Goal: Task Accomplishment & Management: Manage account settings

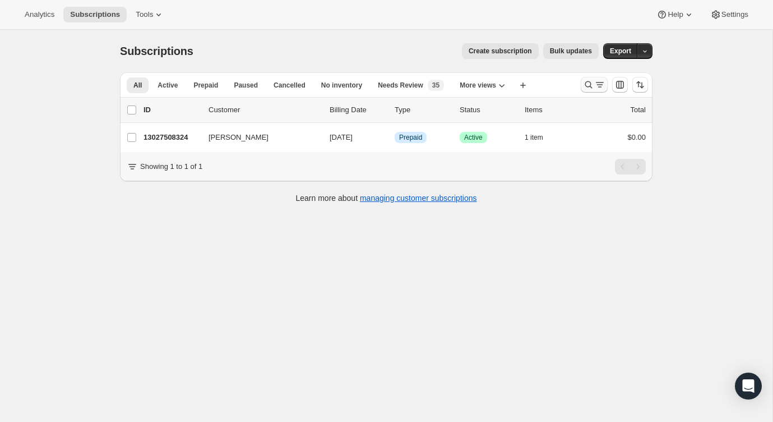
click at [587, 88] on icon "Search and filter results" at bounding box center [588, 84] width 11 height 11
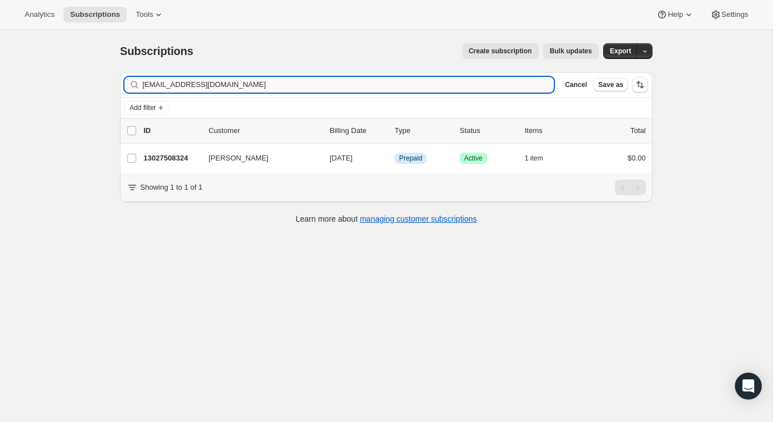
click at [485, 86] on input "[EMAIL_ADDRESS][DOMAIN_NAME]" at bounding box center [348, 85] width 412 height 16
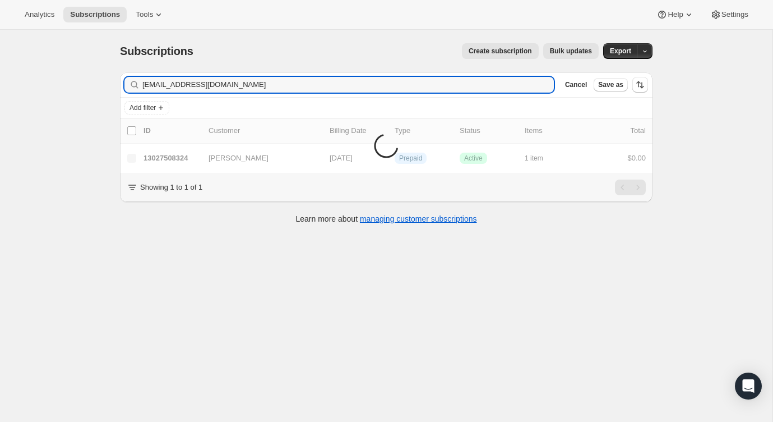
type input "[EMAIL_ADDRESS][DOMAIN_NAME]"
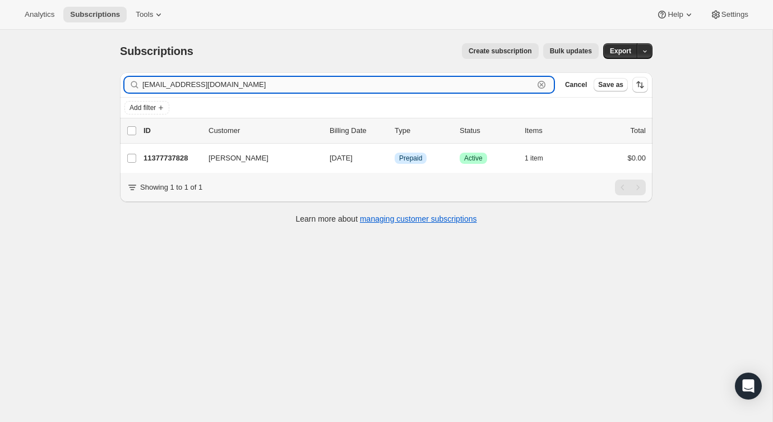
click at [450, 82] on input "[EMAIL_ADDRESS][DOMAIN_NAME]" at bounding box center [338, 85] width 392 height 16
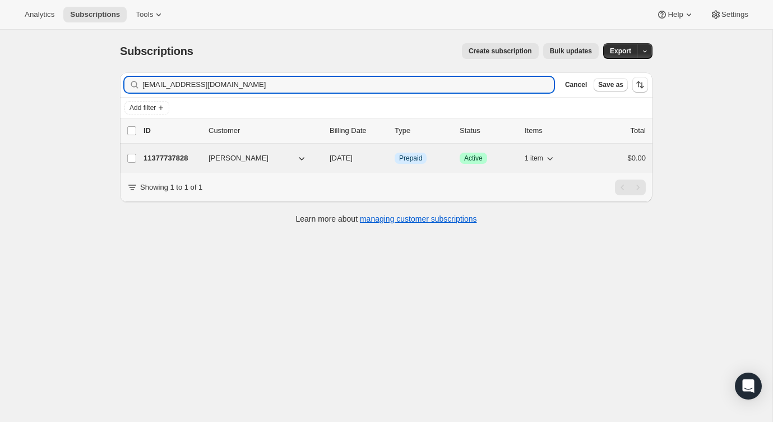
click at [583, 158] on div "11377737828 [PERSON_NAME] [DATE] Info Prepaid Success Active 1 item $0.00" at bounding box center [395, 158] width 503 height 16
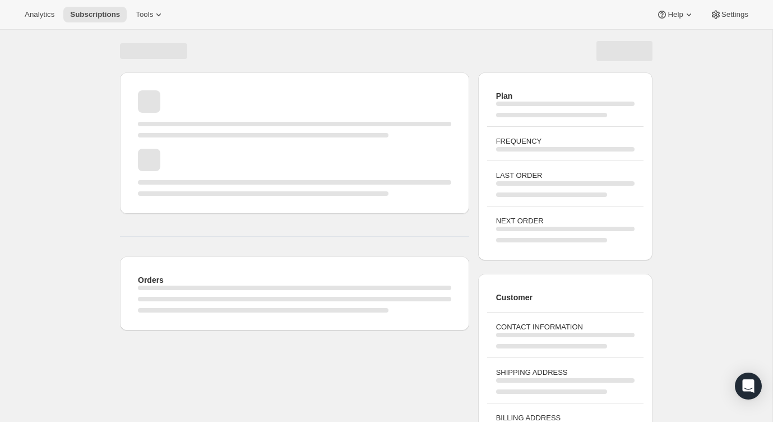
click at [609, 161] on div "LAST ORDER" at bounding box center [565, 182] width 156 height 45
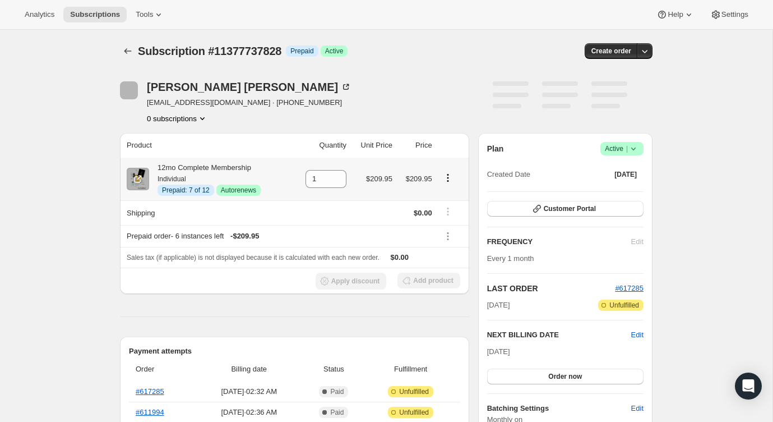
click at [445, 180] on icon "Product actions" at bounding box center [448, 177] width 11 height 11
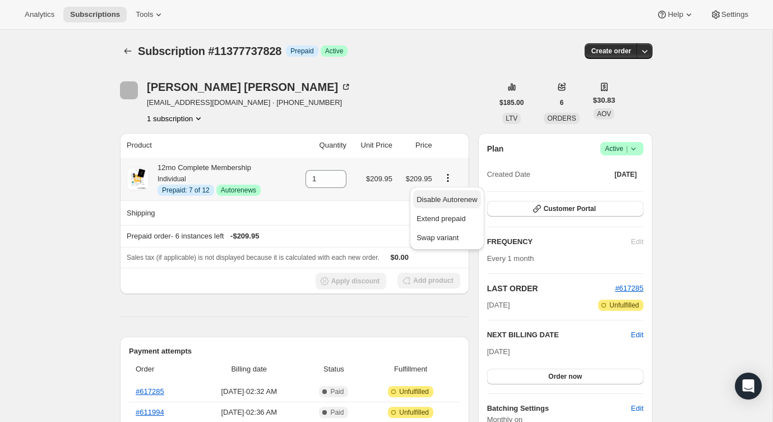
click at [446, 195] on span "Disable Autorenew" at bounding box center [447, 199] width 61 height 11
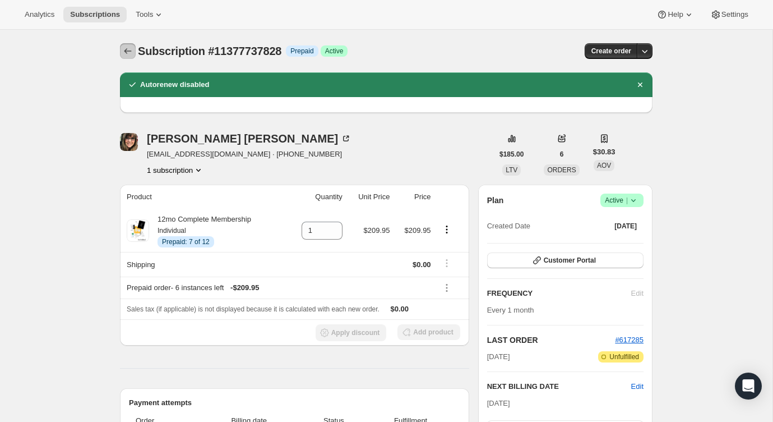
click at [123, 58] on button "Subscriptions" at bounding box center [128, 51] width 16 height 16
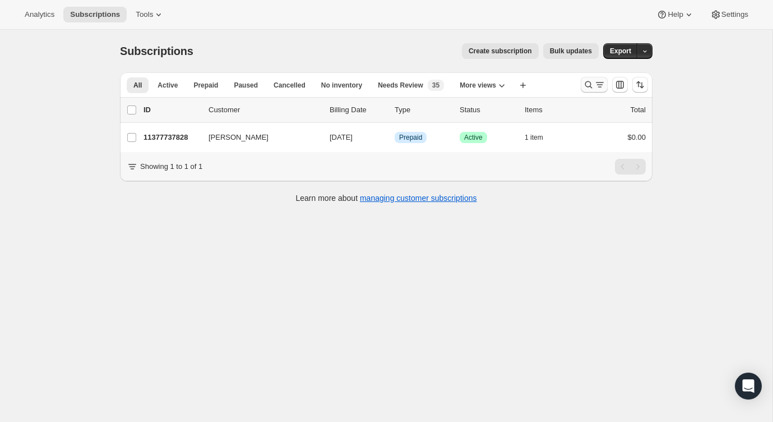
click at [596, 90] on button "Search and filter results" at bounding box center [594, 85] width 27 height 16
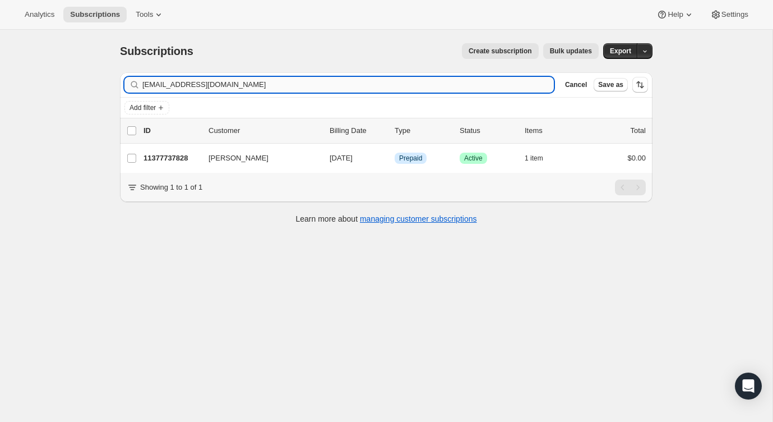
click at [509, 85] on input "[EMAIL_ADDRESS][DOMAIN_NAME]" at bounding box center [348, 85] width 412 height 16
type input "[EMAIL_ADDRESS][DOMAIN_NAME]"
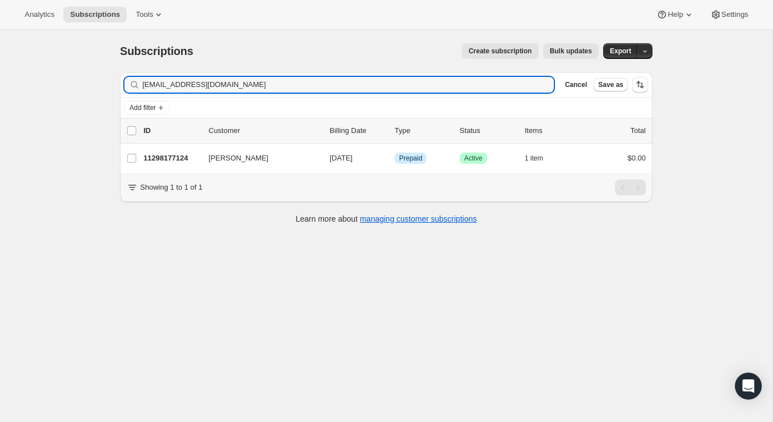
click at [591, 159] on div "$0.00" at bounding box center [618, 158] width 56 height 11
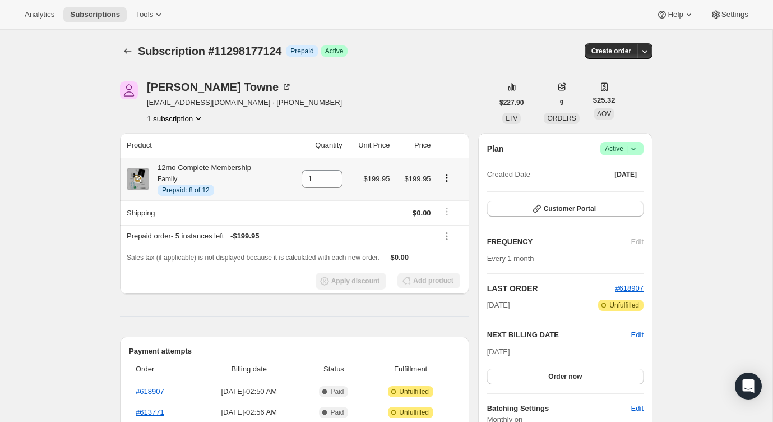
click at [448, 175] on icon "Product actions" at bounding box center [447, 175] width 2 height 2
click at [441, 116] on div "[PERSON_NAME] [EMAIL_ADDRESS][DOMAIN_NAME] · [PHONE_NUMBER] 1 subscription" at bounding box center [306, 102] width 373 height 43
